Goal: Information Seeking & Learning: Learn about a topic

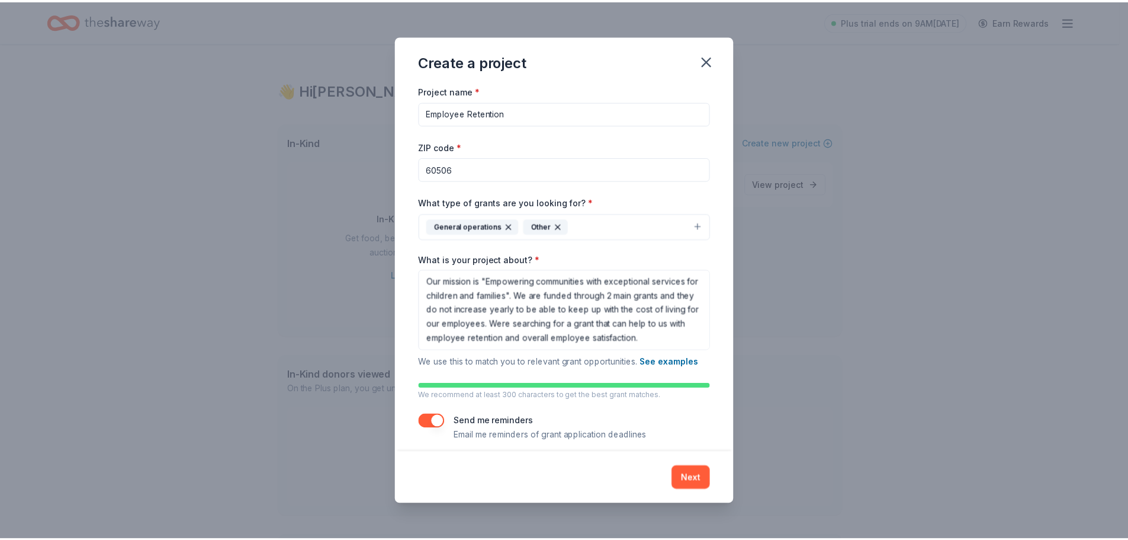
scroll to position [15, 0]
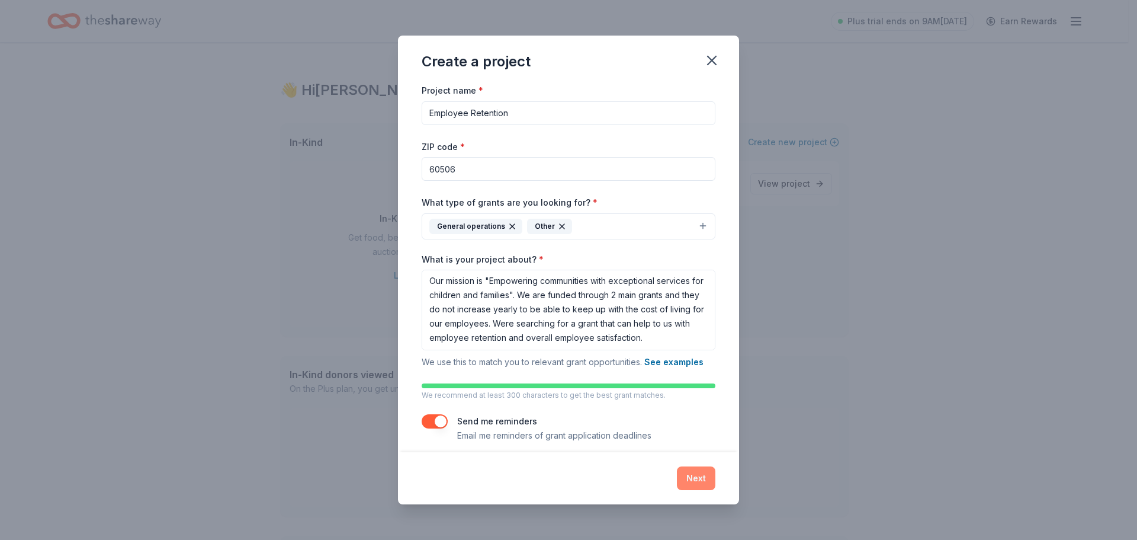
type textarea "Our mission is "Empowering communities with exceptional services for children a…"
click at [707, 482] on button "Next" at bounding box center [696, 478] width 38 height 24
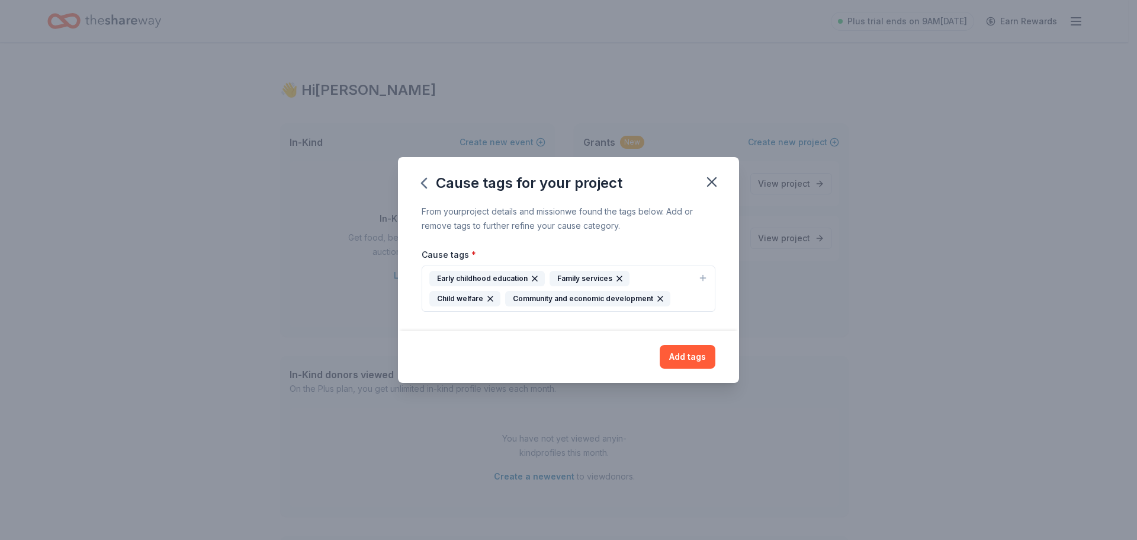
click at [680, 298] on div "Early childhood education Family services Child welfare Community and economic …" at bounding box center [561, 289] width 264 height 36
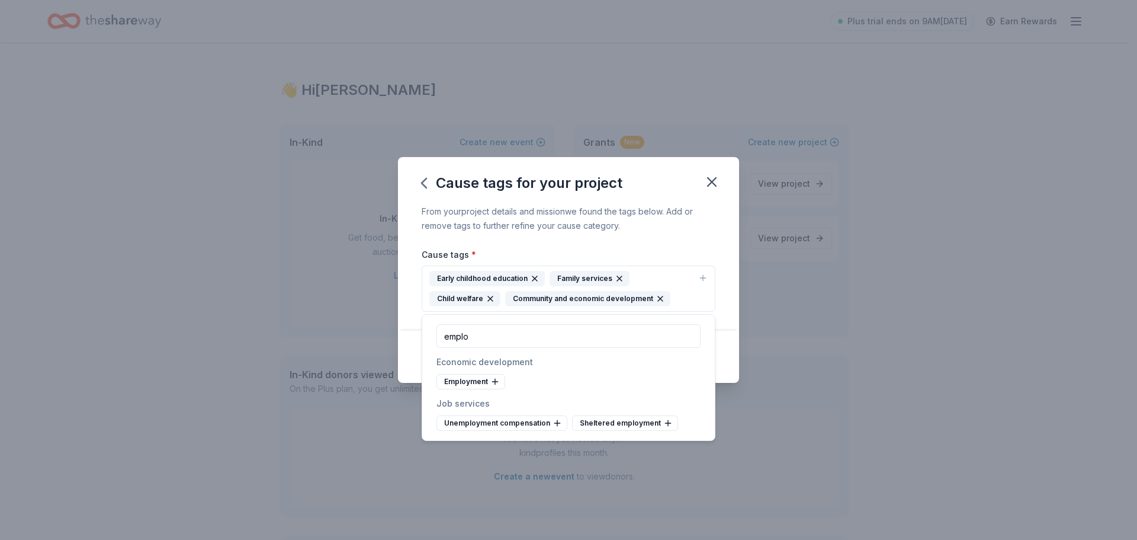
drag, startPoint x: 480, startPoint y: 337, endPoint x: 406, endPoint y: 334, distance: 73.5
click at [406, 334] on body "Plus trial ends on 9AM[DATE] Earn Rewards 👋 Hi [PERSON_NAME] In-Kind Create new…" at bounding box center [564, 270] width 1128 height 540
type input "emplo"
click at [490, 384] on icon at bounding box center [494, 381] width 9 height 9
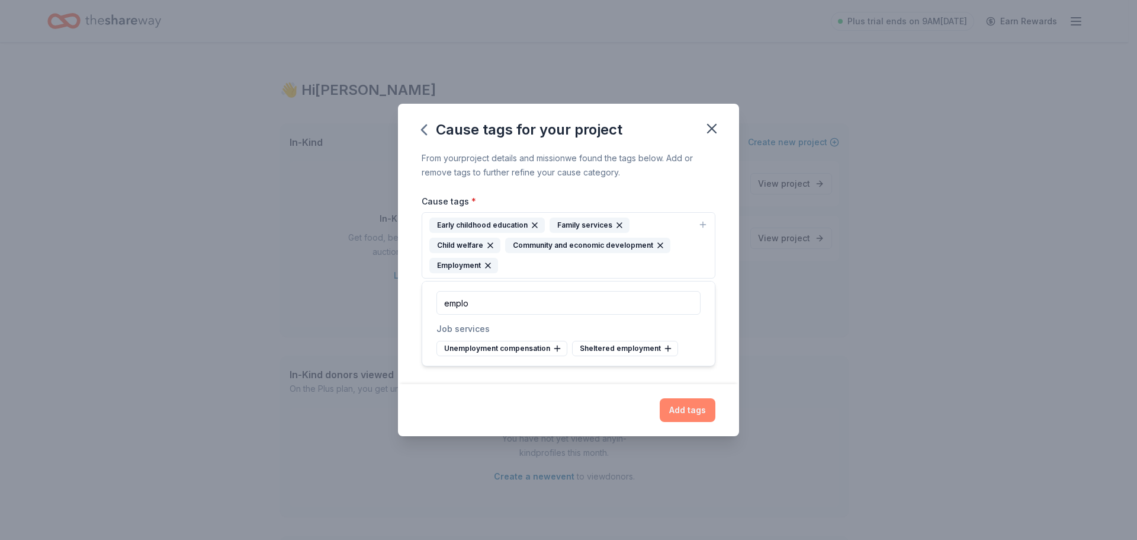
click at [705, 420] on button "Add tags" at bounding box center [688, 410] width 56 height 24
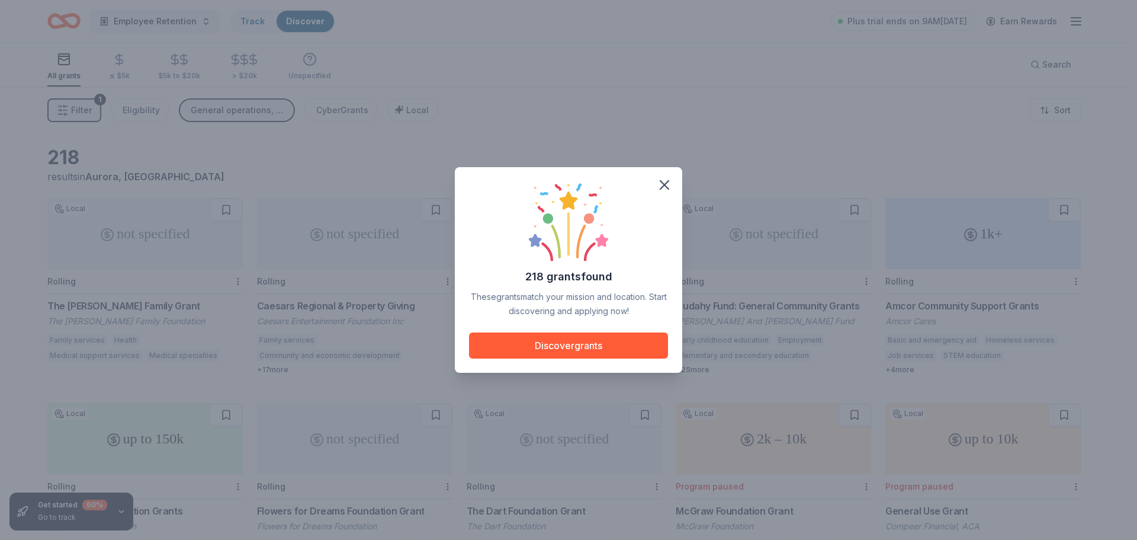
click at [615, 319] on div "218 grants found These grants match your mission and location. Start discoverin…" at bounding box center [568, 269] width 199 height 177
click at [607, 336] on button "Discover grants" at bounding box center [568, 345] width 199 height 26
